Goal: Task Accomplishment & Management: Use online tool/utility

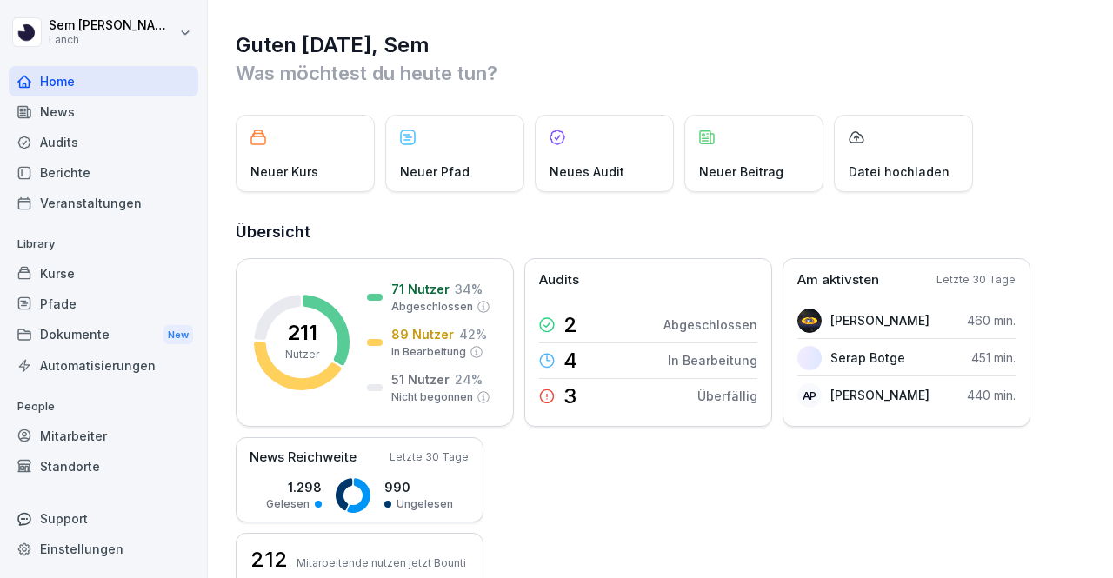
click at [90, 152] on div "Audits" at bounding box center [104, 142] width 190 height 30
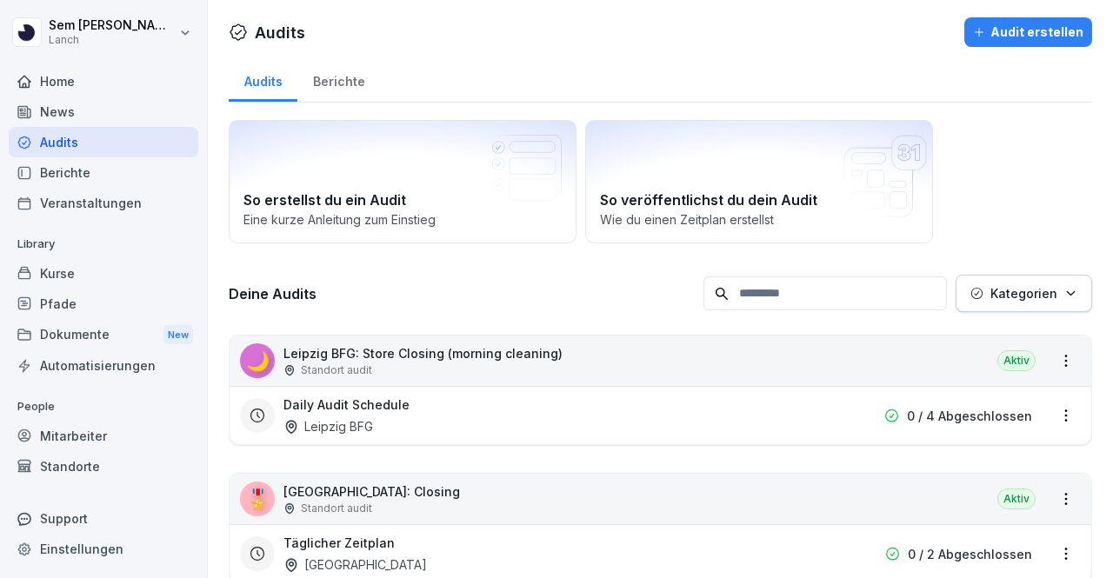
click at [795, 293] on input at bounding box center [824, 293] width 243 height 34
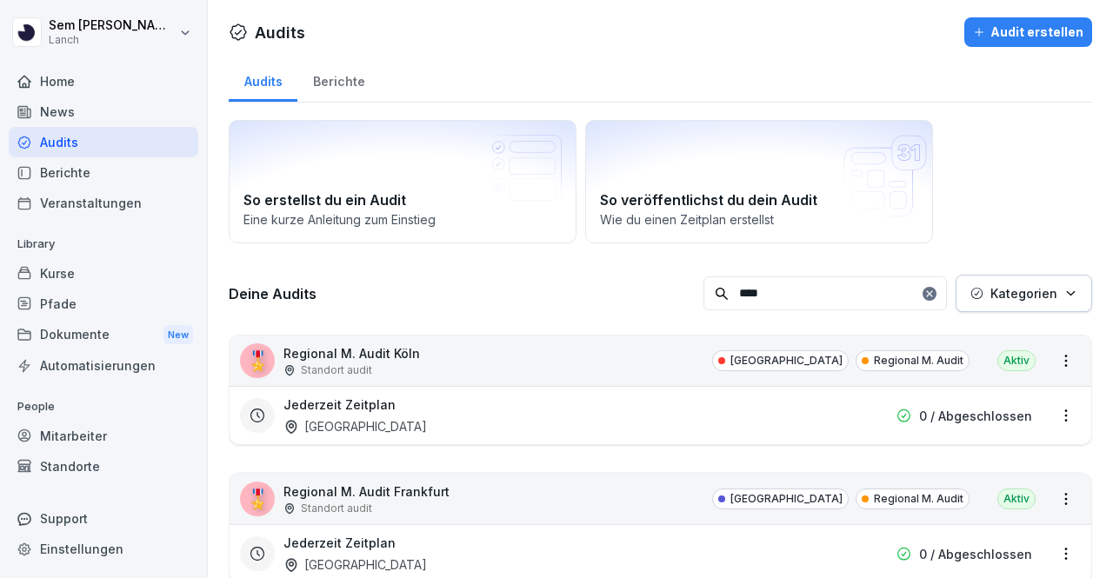
type input "****"
click at [675, 359] on div "🎖️ Regional M. Audit Köln Standort audit Köln Regional M. Audit Aktiv" at bounding box center [659, 361] width 861 height 50
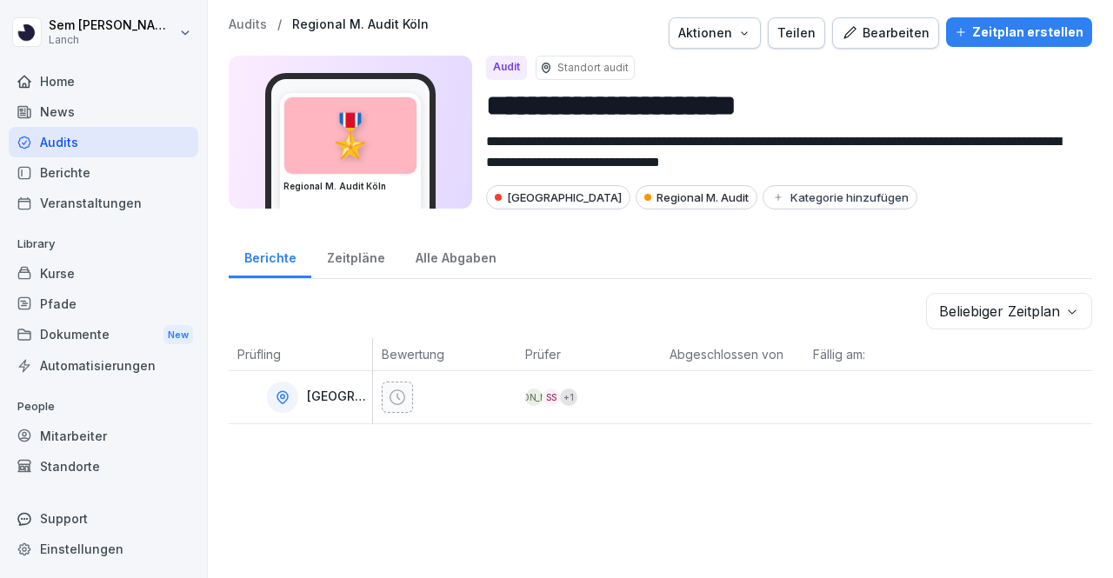
click at [879, 42] on div "Bearbeiten" at bounding box center [885, 32] width 88 height 19
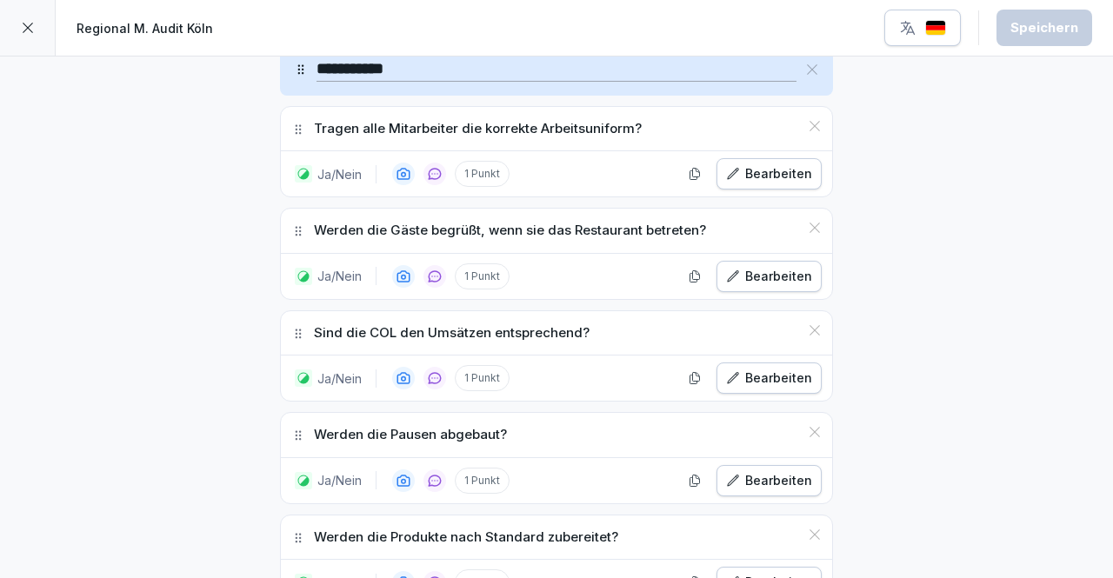
scroll to position [5286, 0]
click at [767, 363] on button "Bearbeiten" at bounding box center [768, 378] width 105 height 31
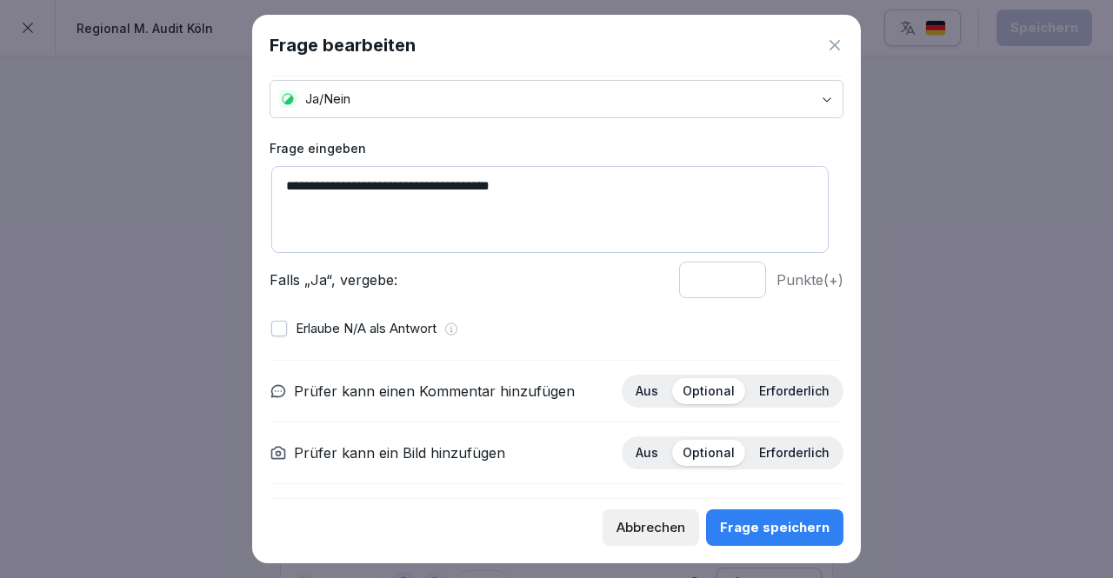
scroll to position [50, 0]
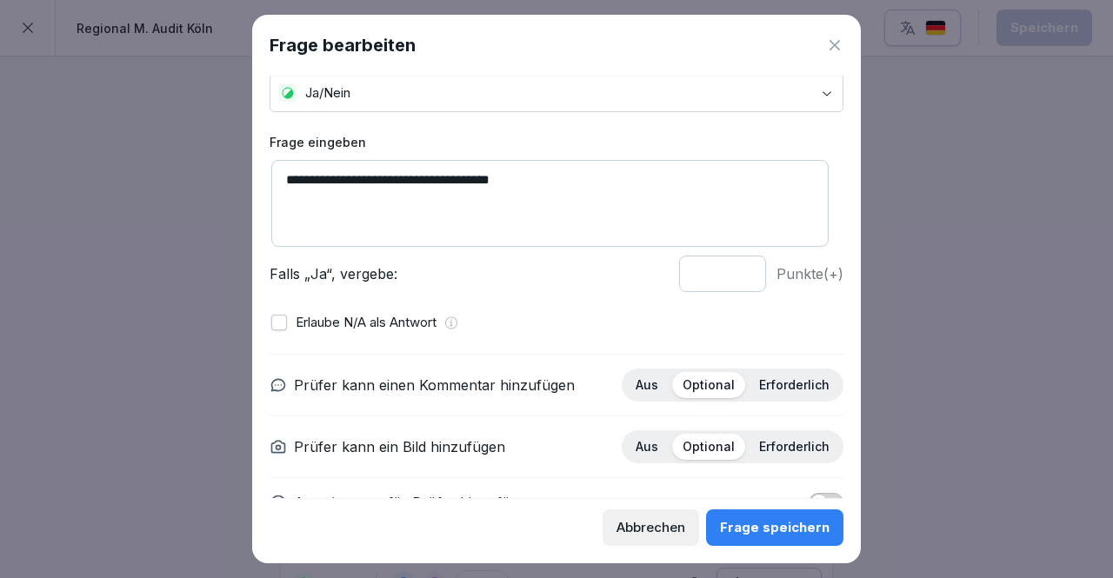
click at [283, 321] on button "button" at bounding box center [279, 323] width 16 height 16
click at [793, 531] on div "Frage speichern" at bounding box center [775, 527] width 110 height 19
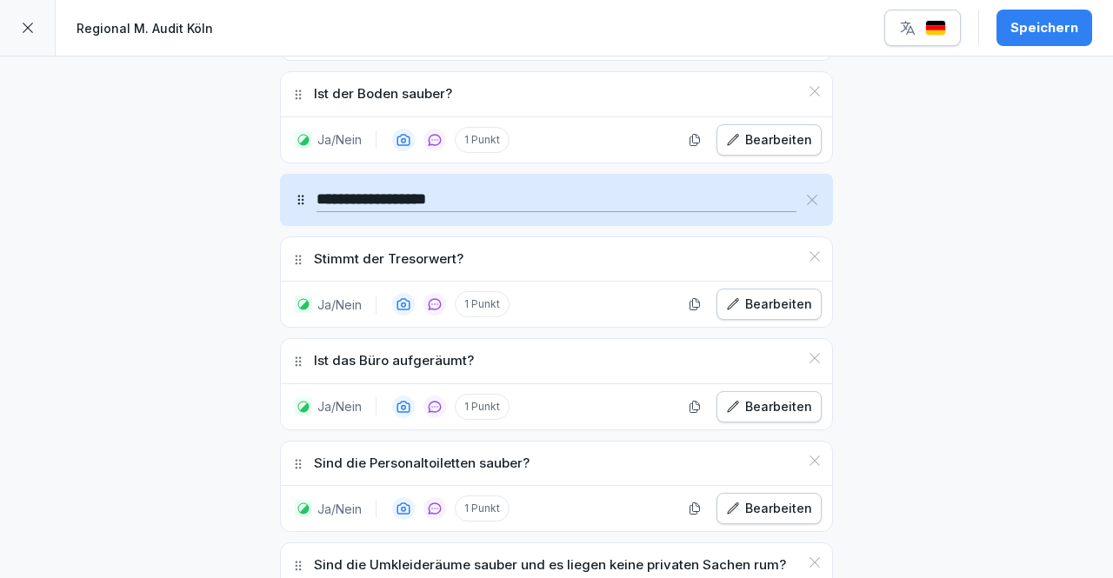
scroll to position [4685, 0]
click at [785, 296] on div "Bearbeiten" at bounding box center [769, 305] width 86 height 19
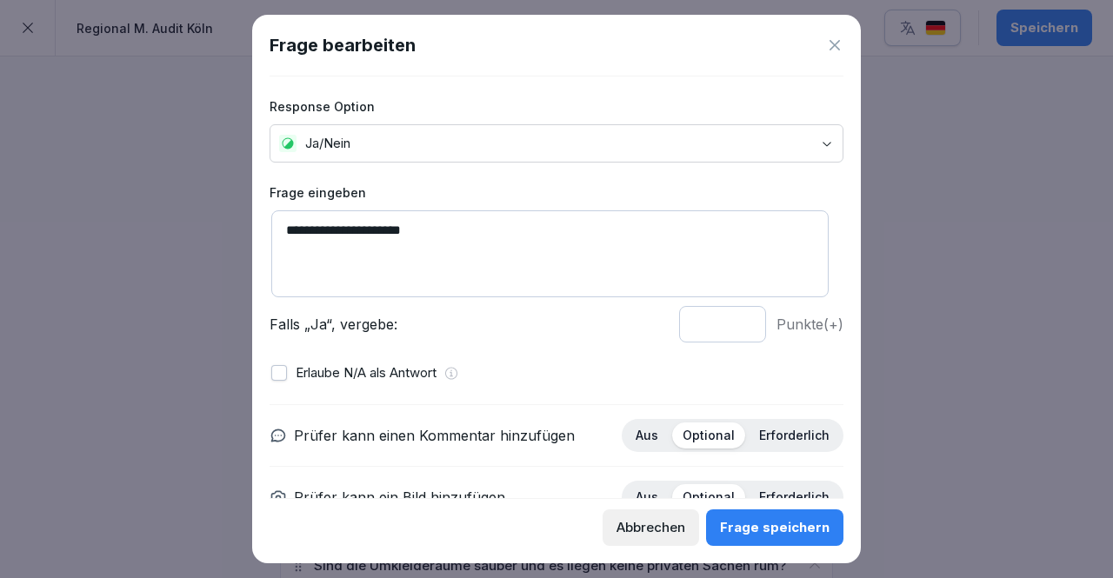
click at [278, 368] on button "button" at bounding box center [279, 373] width 16 height 16
click at [782, 522] on div "Frage speichern" at bounding box center [775, 527] width 110 height 19
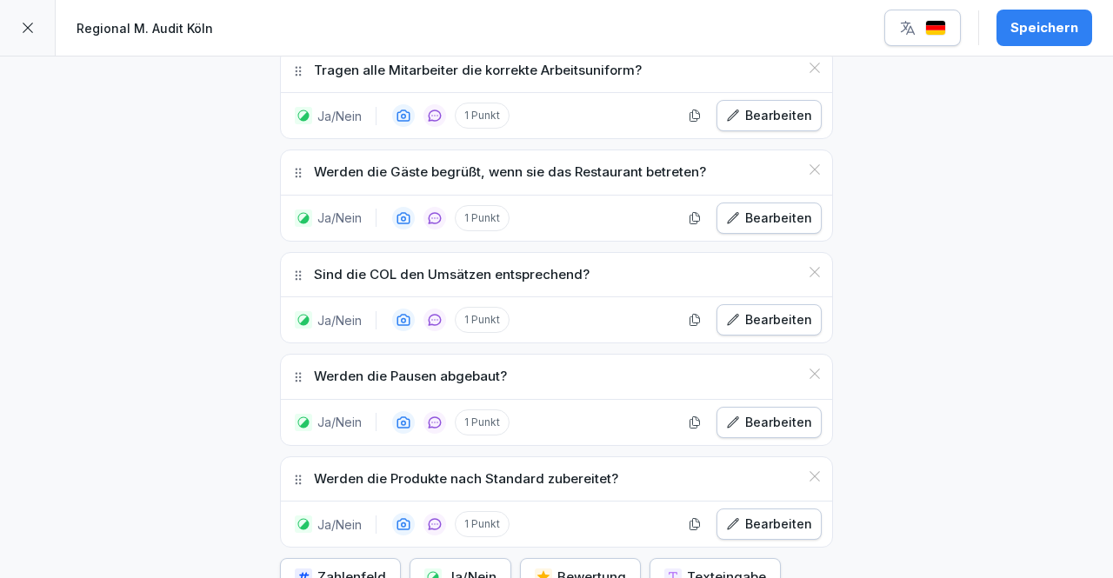
scroll to position [5344, 0]
click at [767, 414] on div "Bearbeiten" at bounding box center [769, 423] width 86 height 19
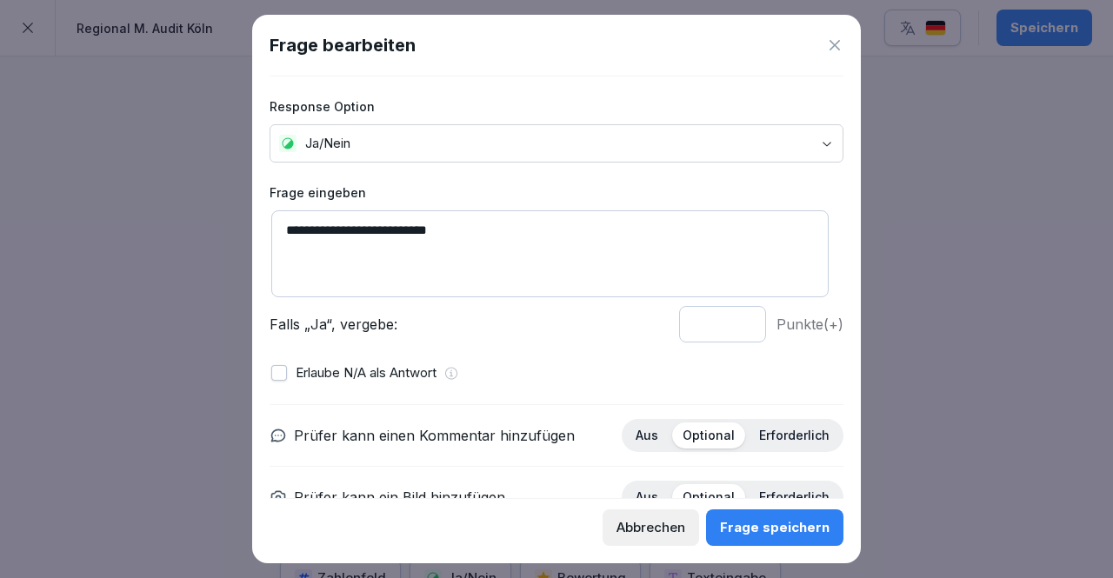
scroll to position [96, 0]
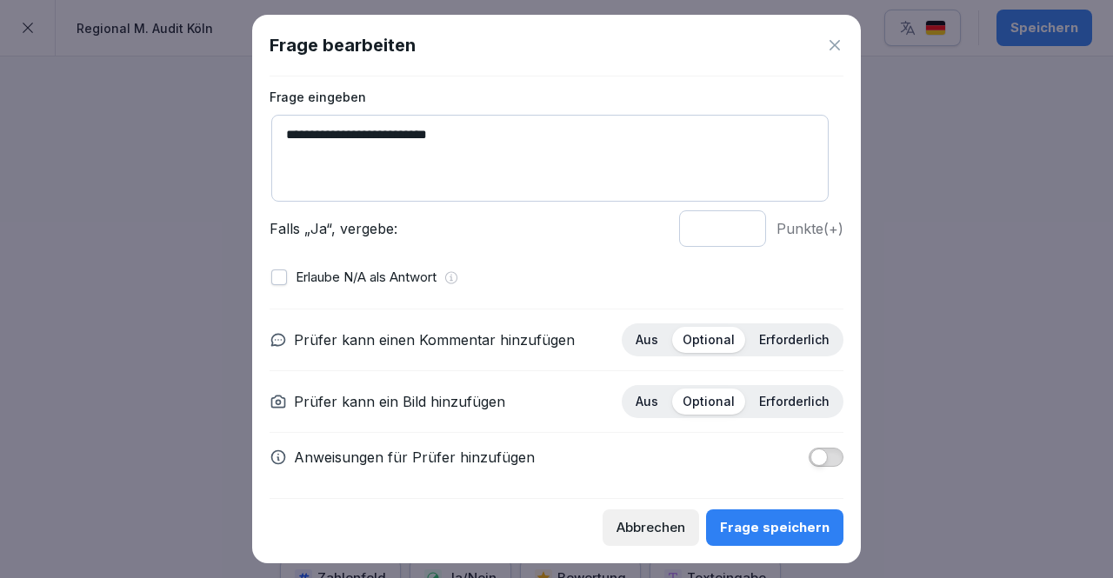
click at [283, 279] on button "button" at bounding box center [279, 277] width 16 height 16
click at [780, 534] on div "Frage speichern" at bounding box center [775, 527] width 110 height 19
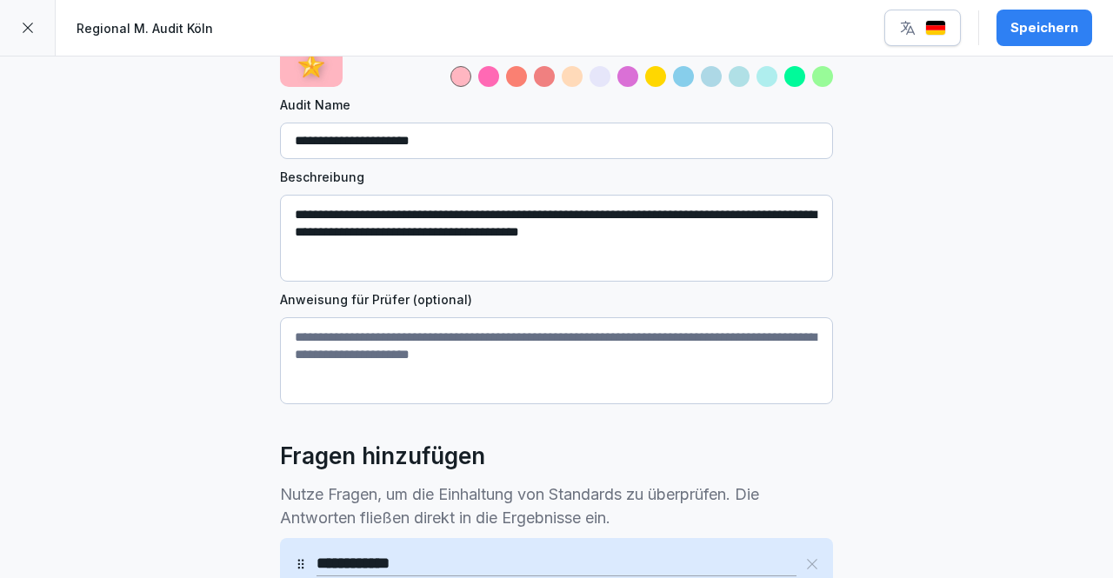
scroll to position [0, 0]
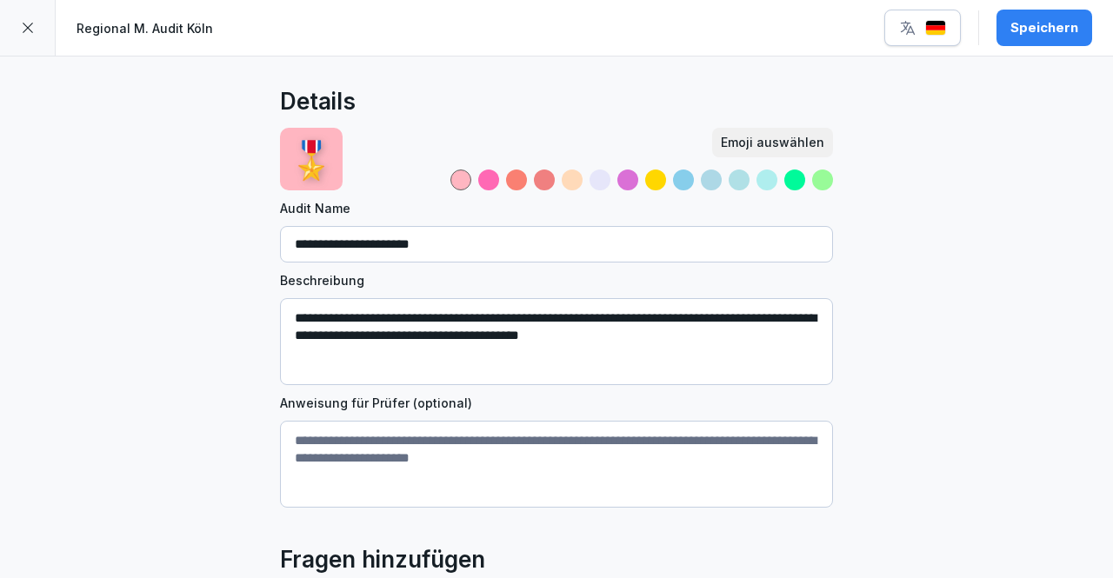
click at [1028, 20] on div "Speichern" at bounding box center [1044, 27] width 68 height 19
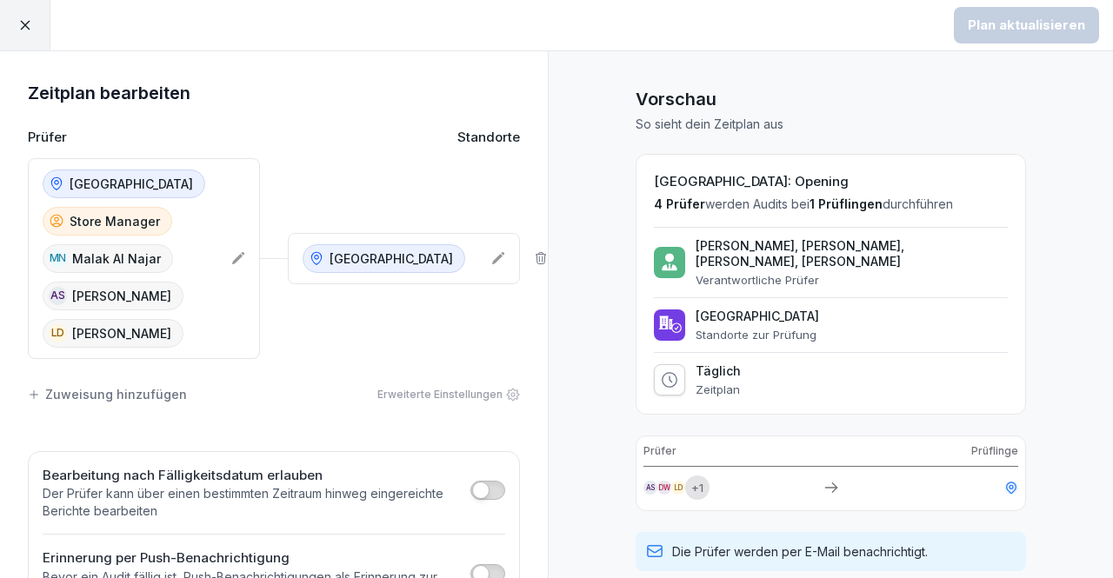
click at [16, 24] on div at bounding box center [25, 25] width 50 height 50
click at [47, 23] on div at bounding box center [25, 25] width 50 height 50
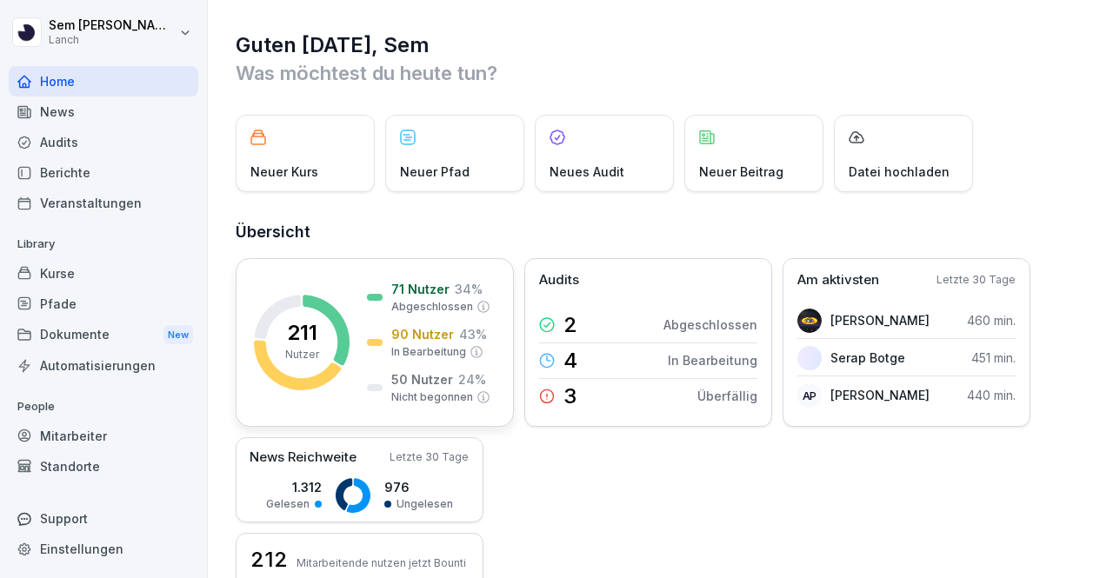
scroll to position [30, 0]
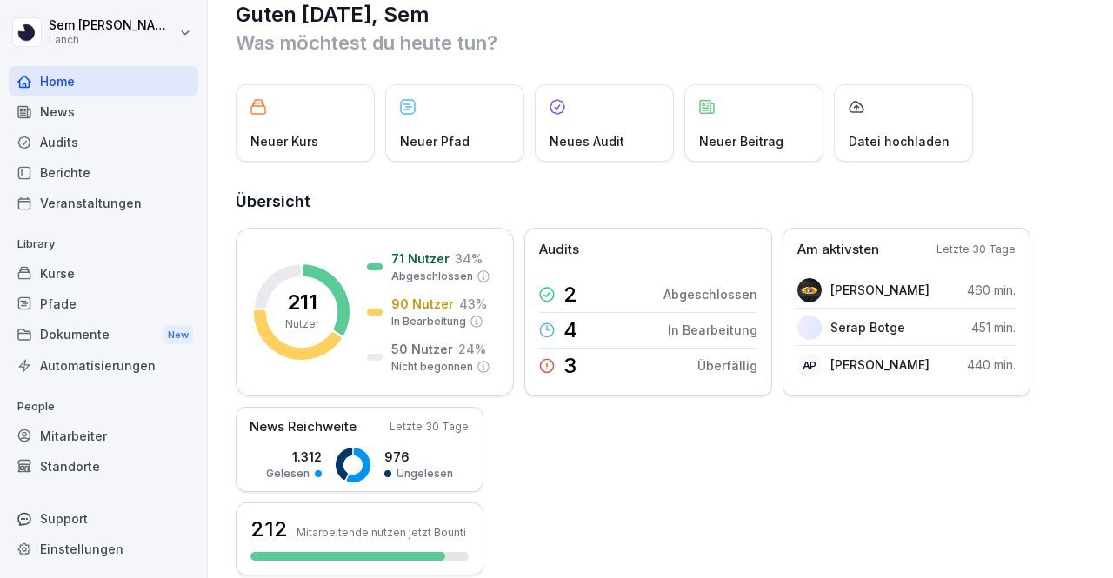
click at [125, 136] on div "Audits" at bounding box center [104, 142] width 190 height 30
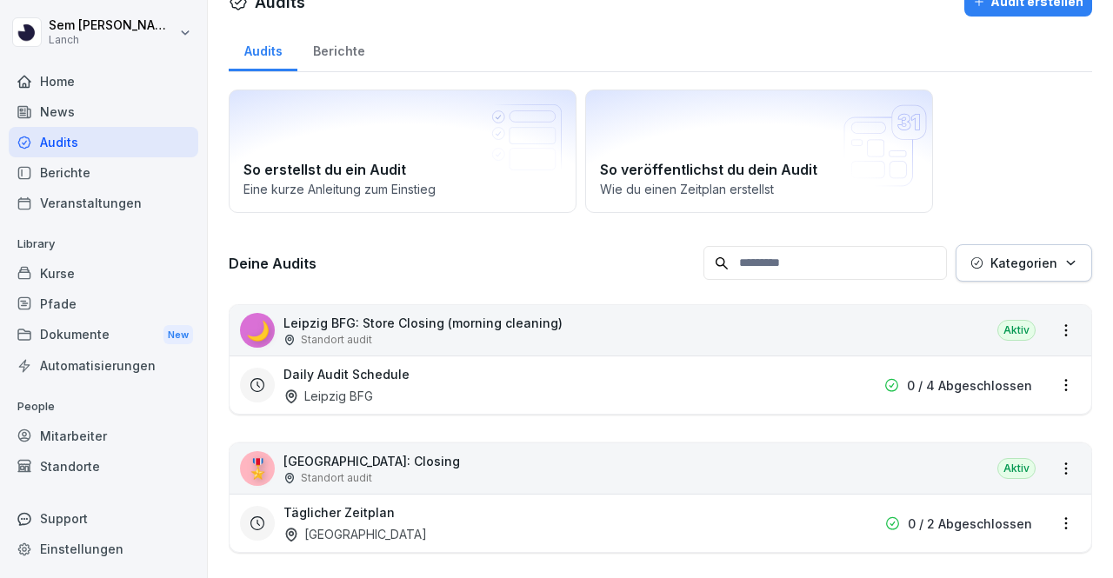
scroll to position [17, 0]
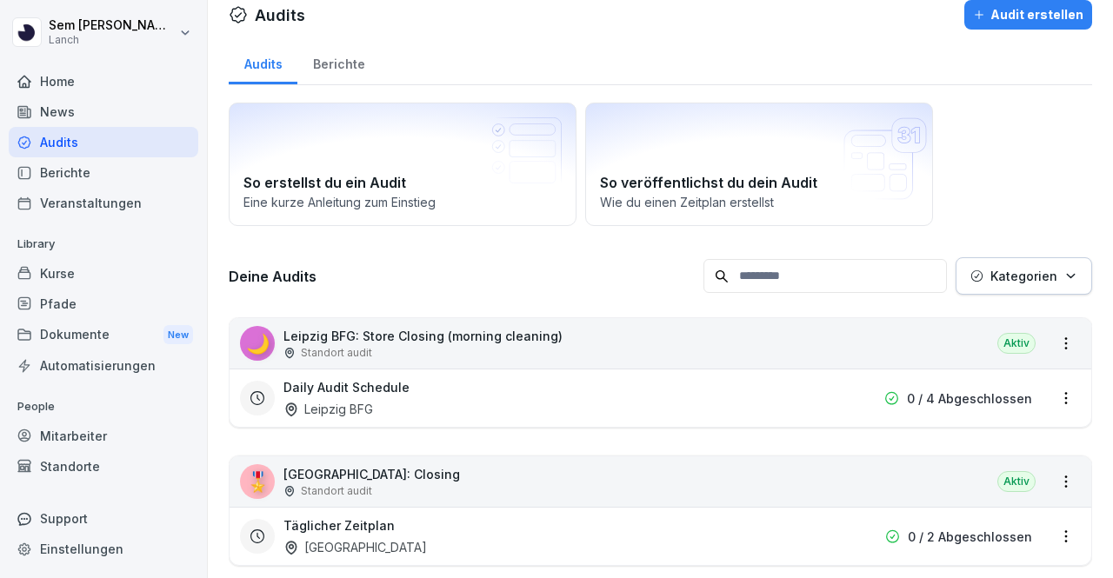
click at [828, 267] on input at bounding box center [824, 276] width 243 height 34
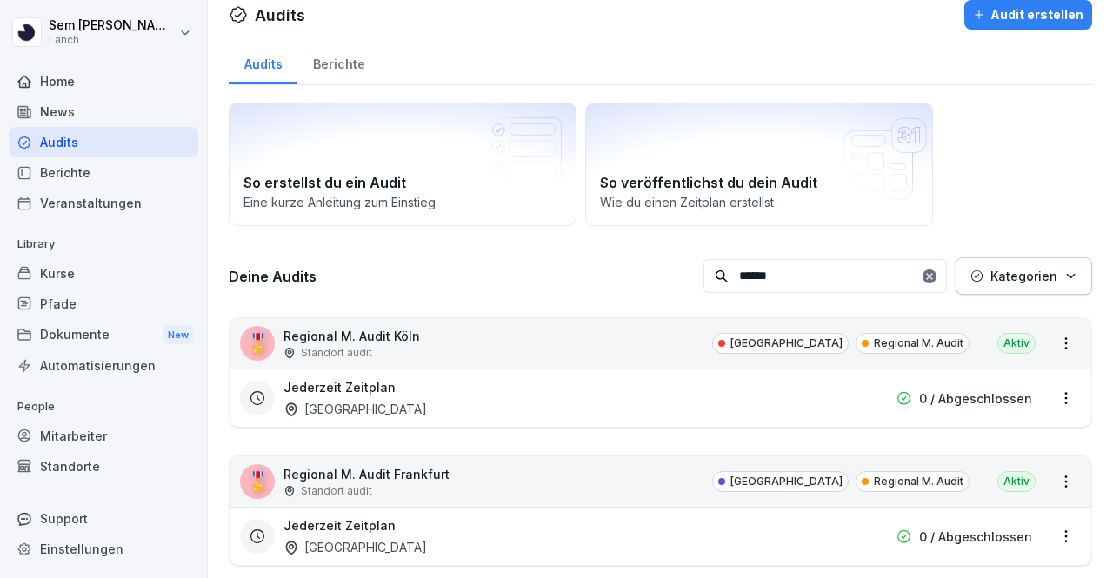
type input "******"
click at [1039, 390] on div "Jederzeit Zeitplan Köln 0 / Abgeschlossen" at bounding box center [646, 398] width 813 height 40
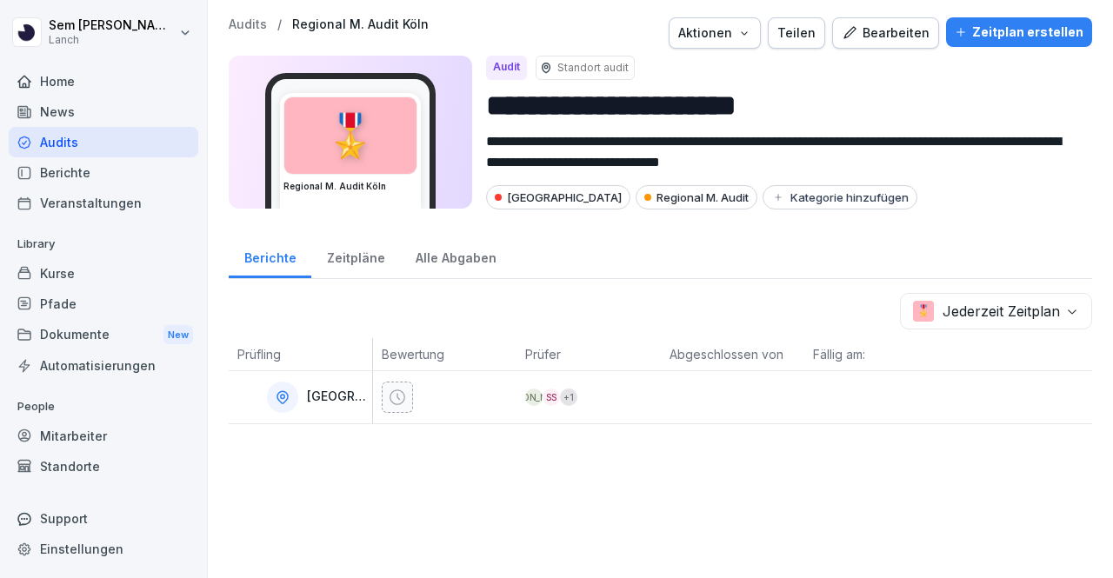
click at [988, 37] on div "Zeitplan erstellen" at bounding box center [1018, 32] width 129 height 19
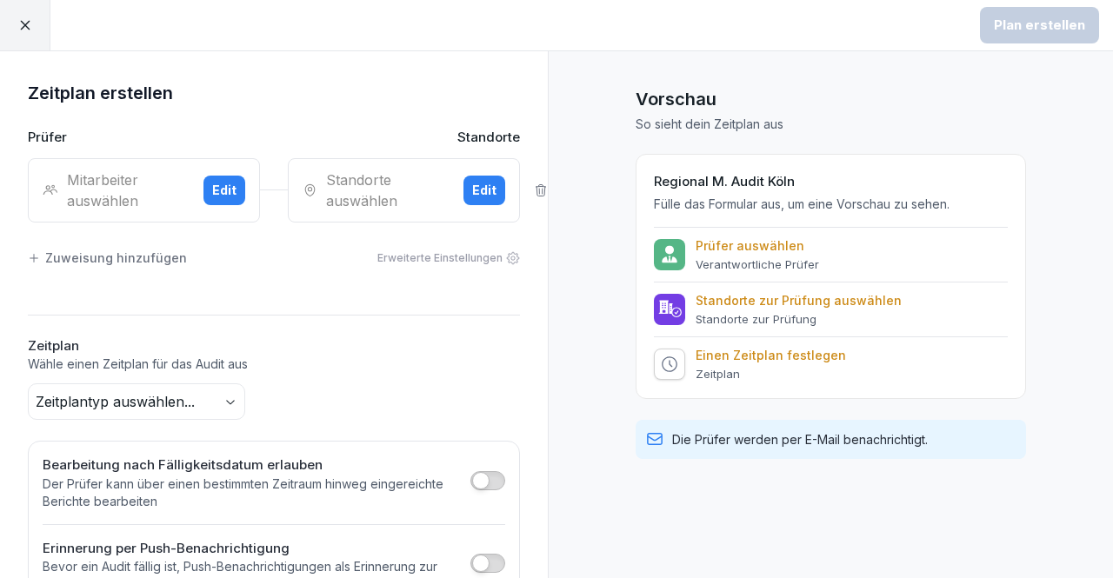
click at [147, 203] on div "Mitarbeiter auswählen" at bounding box center [116, 191] width 147 height 42
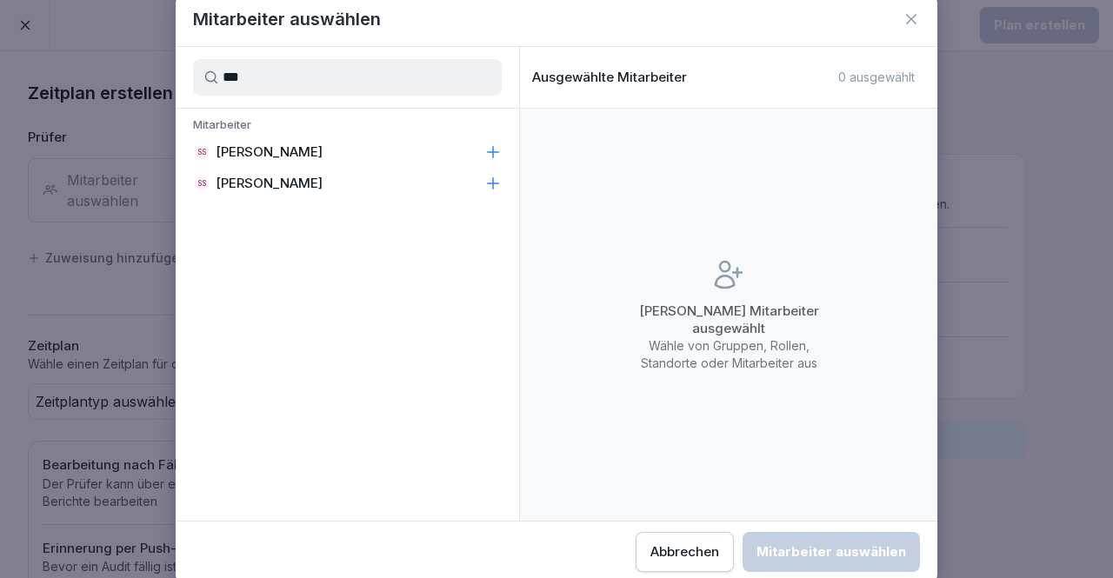
type input "***"
click at [250, 157] on p "[PERSON_NAME]" at bounding box center [269, 151] width 107 height 17
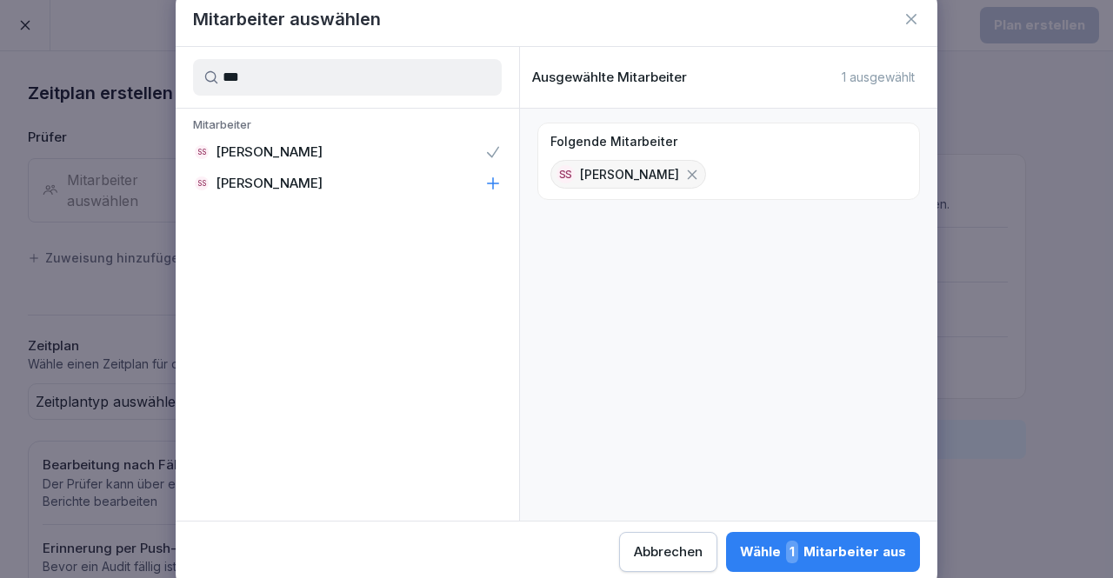
click at [821, 536] on button "Wähle 1 Mitarbeiter aus" at bounding box center [823, 552] width 194 height 40
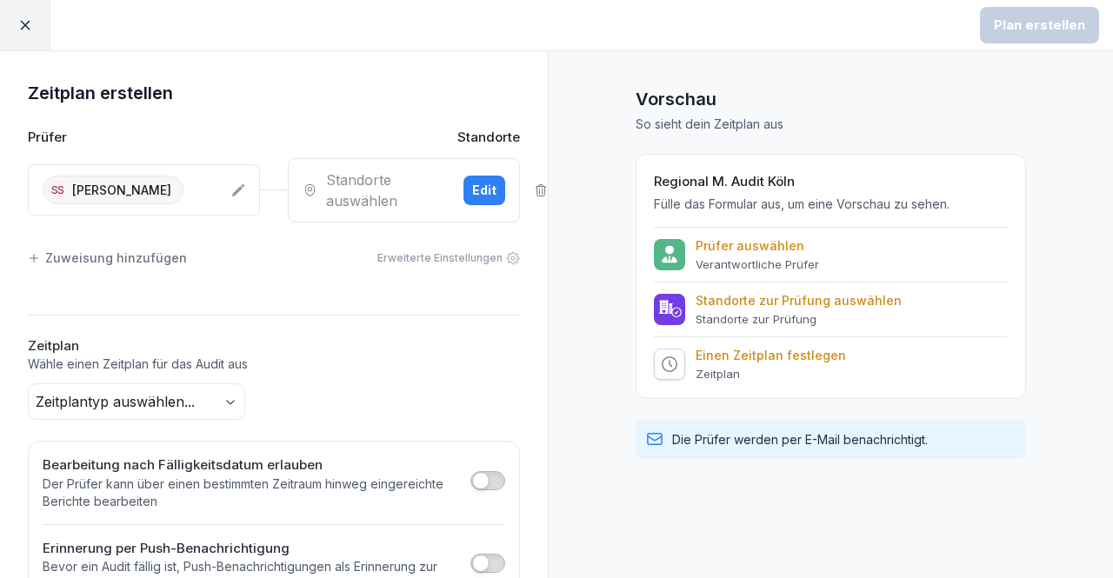
scroll to position [116, 0]
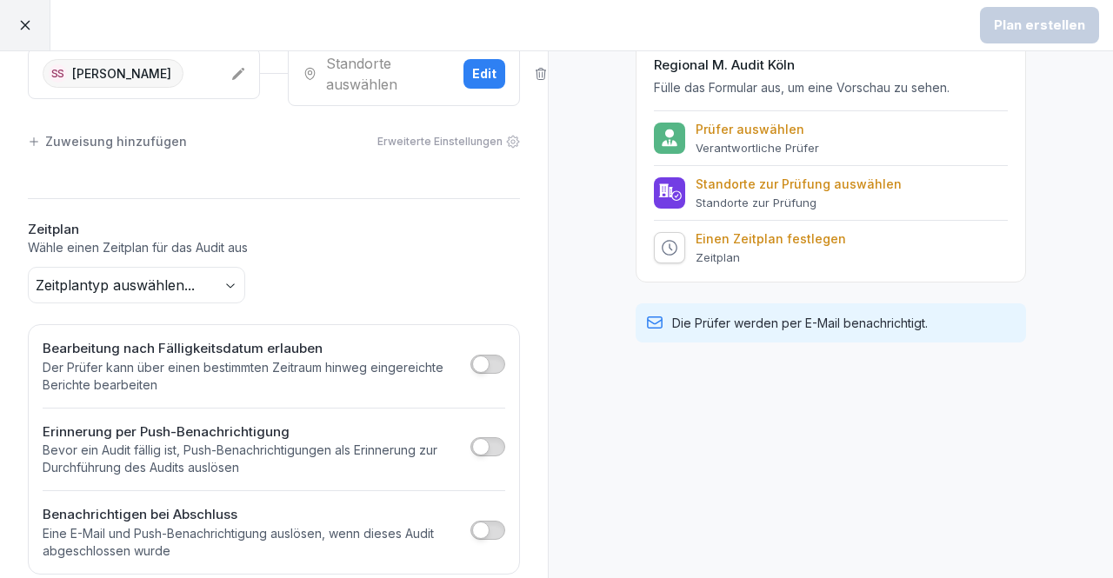
click at [450, 90] on div "Standorte auswählen Edit" at bounding box center [404, 74] width 232 height 64
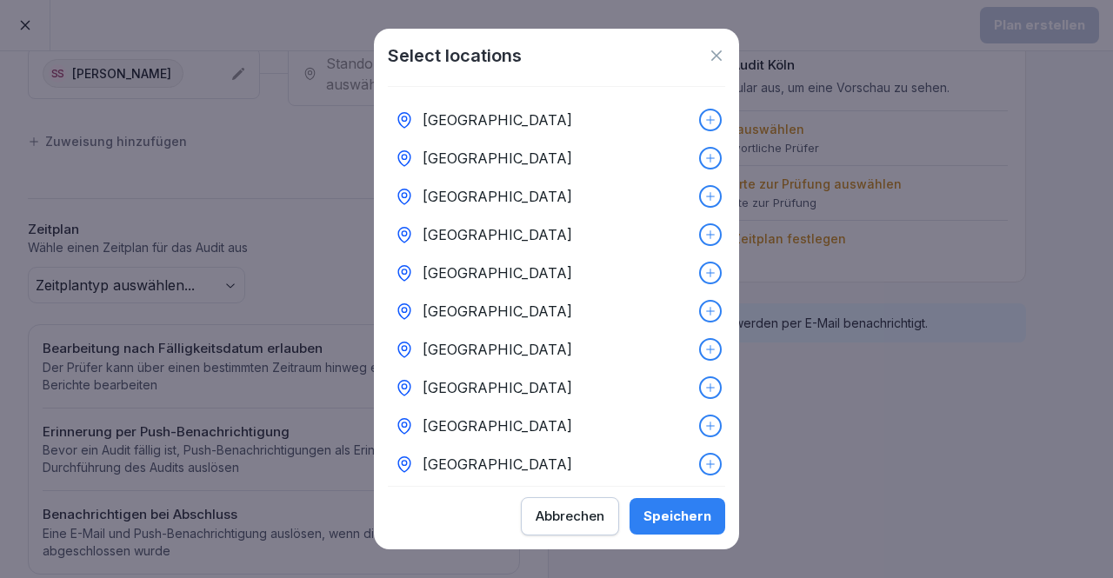
click at [718, 55] on icon at bounding box center [716, 55] width 10 height 10
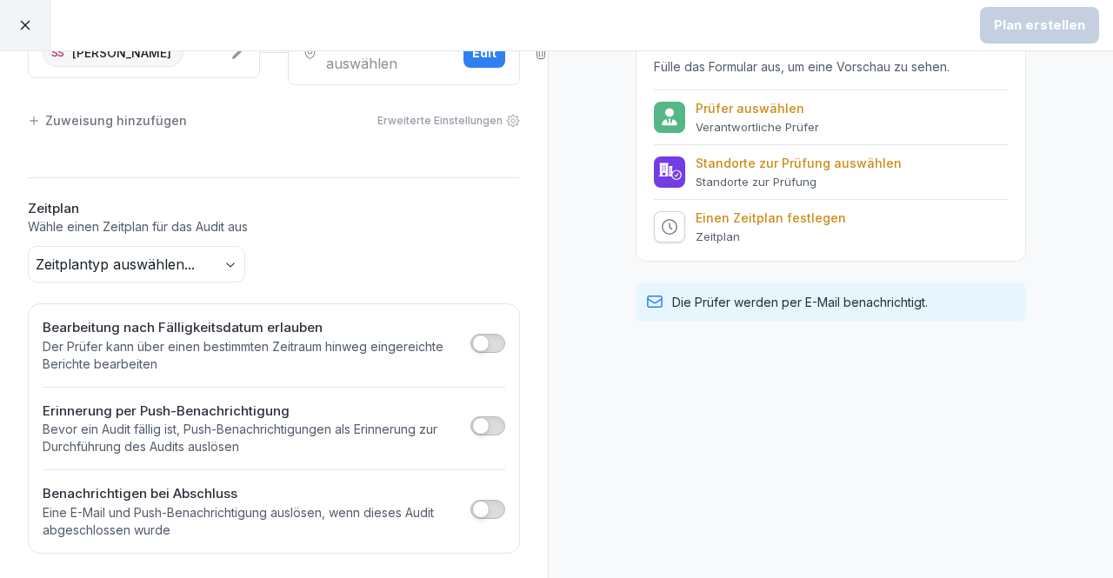
scroll to position [0, 0]
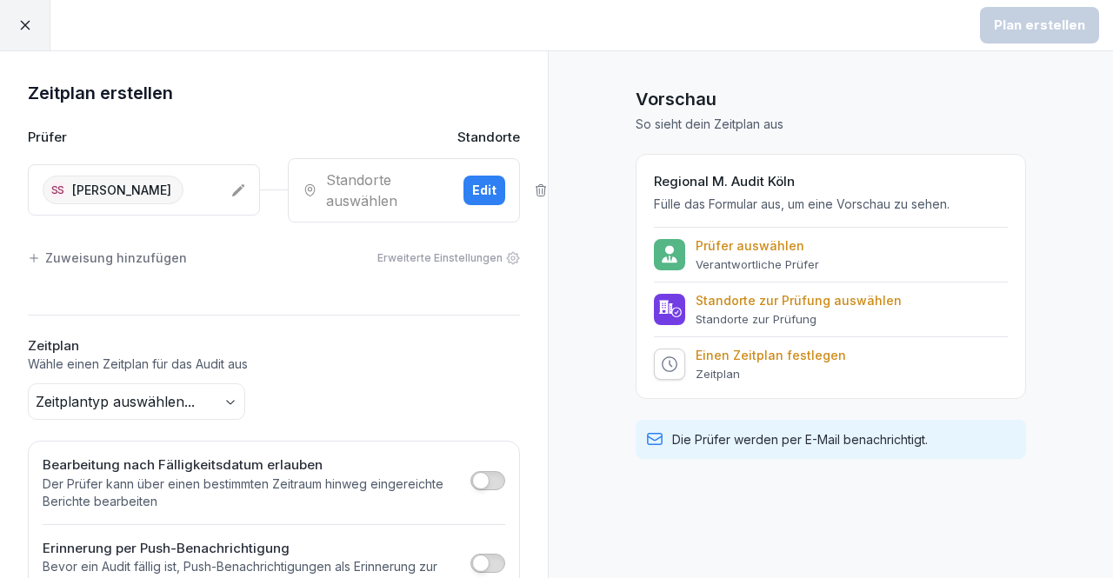
click at [472, 193] on div "Edit" at bounding box center [484, 190] width 24 height 19
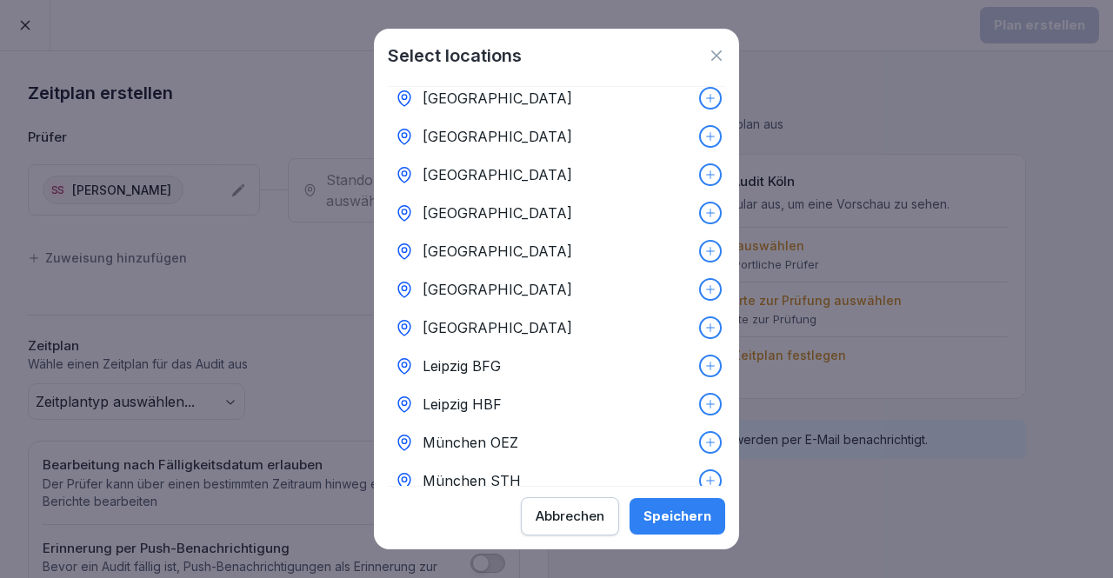
scroll to position [176, 0]
click at [593, 316] on div "[GEOGRAPHIC_DATA]" at bounding box center [556, 326] width 337 height 38
click at [668, 499] on button "Speichern" at bounding box center [677, 516] width 96 height 37
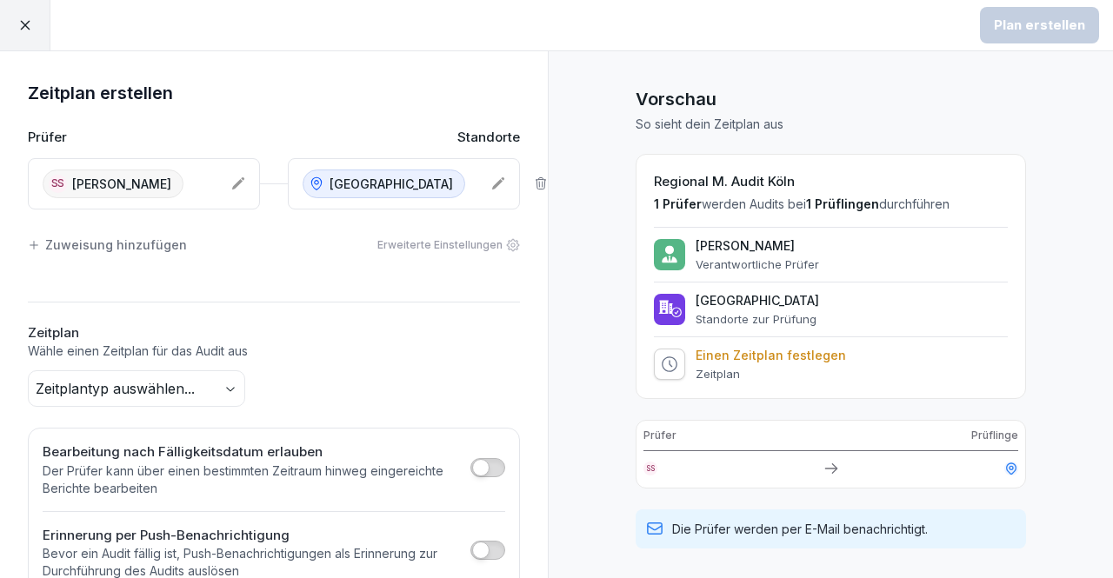
scroll to position [123, 0]
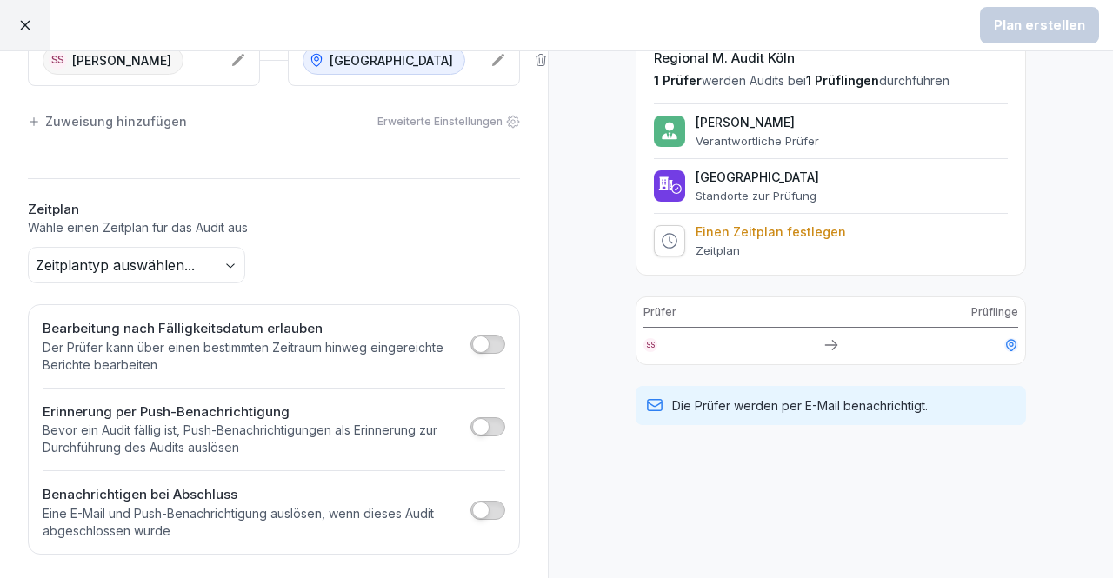
click at [477, 349] on button "button" at bounding box center [487, 344] width 35 height 19
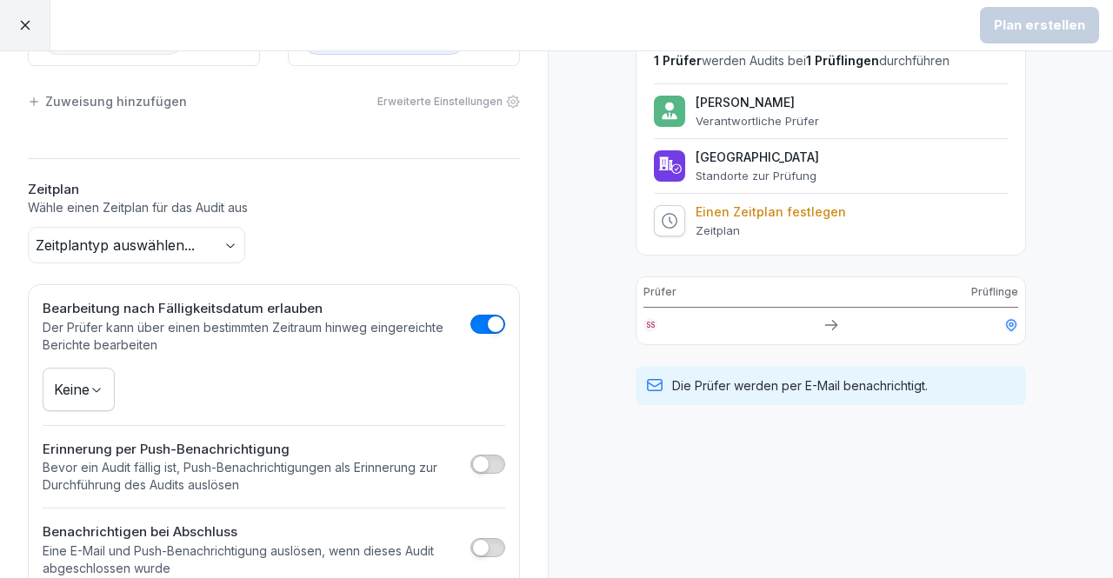
scroll to position [150, 0]
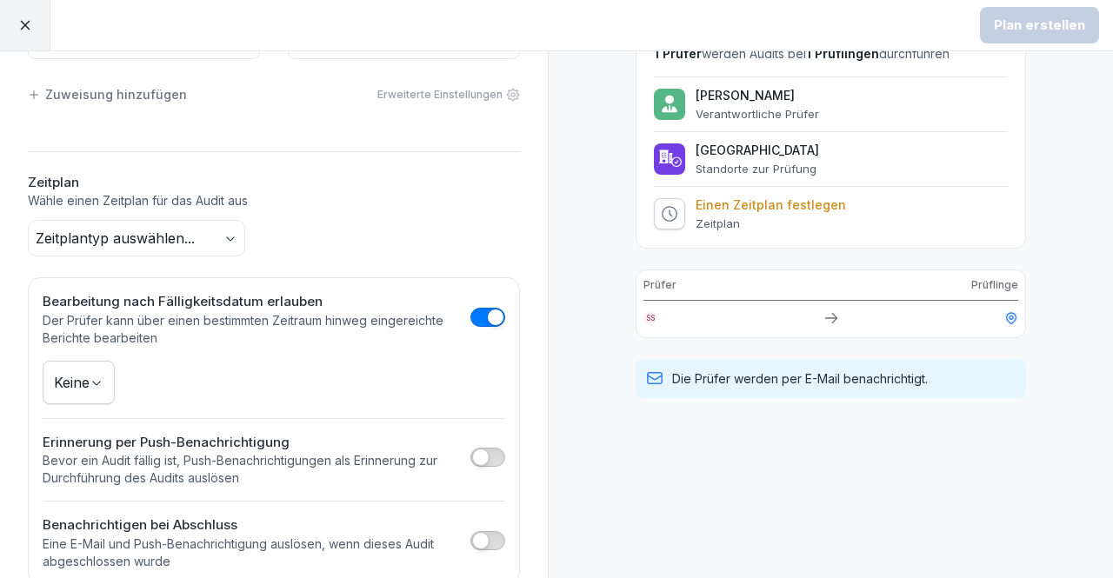
click at [190, 257] on div "Zeitplan erstellen Prüfer Standorte SS Sem Schröder Köln Zuweisung hinzufügen E…" at bounding box center [274, 257] width 548 height 656
click at [198, 243] on body "Plan erstellen Zeitplan erstellen Prüfer Standorte SS Sem Schröder Köln Zuweisu…" at bounding box center [556, 289] width 1113 height 578
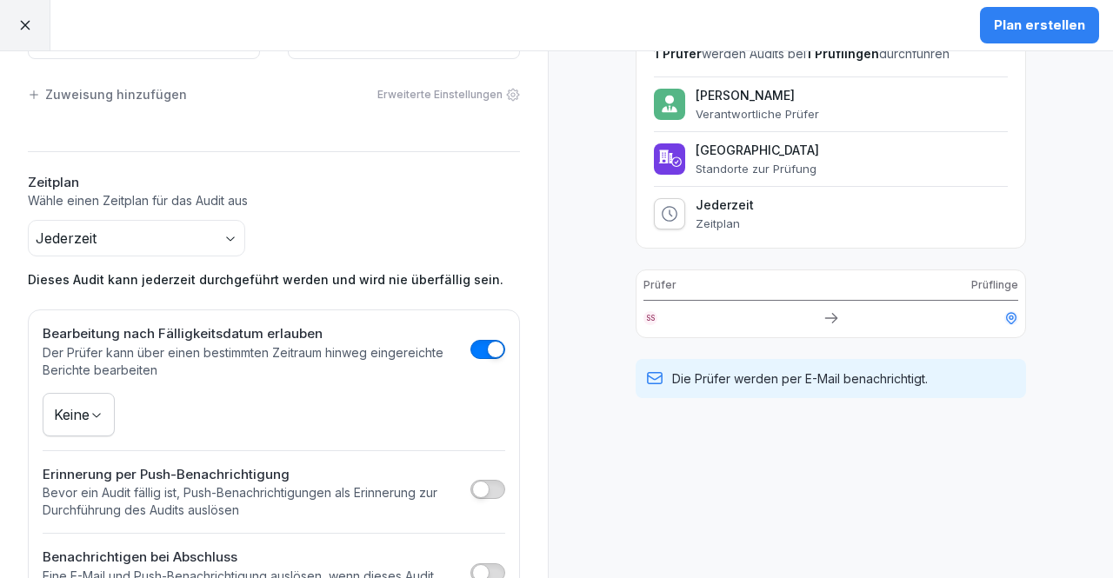
click at [1031, 23] on div "Plan erstellen" at bounding box center [1039, 25] width 91 height 19
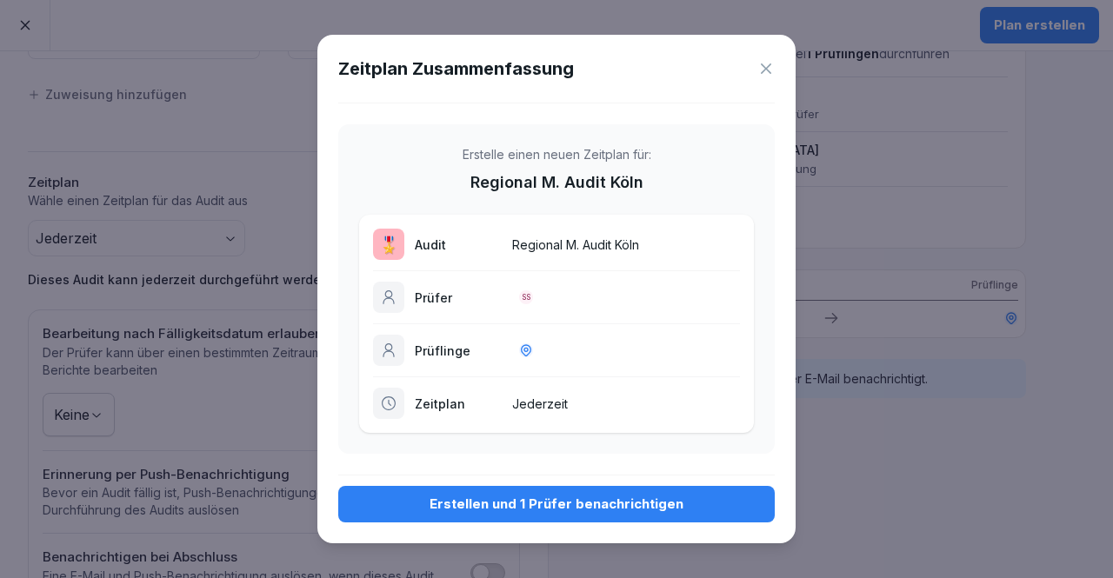
click at [607, 495] on div "Erstellen und 1 Prüfer benachrichtigen" at bounding box center [556, 504] width 409 height 19
